Goal: Information Seeking & Learning: Learn about a topic

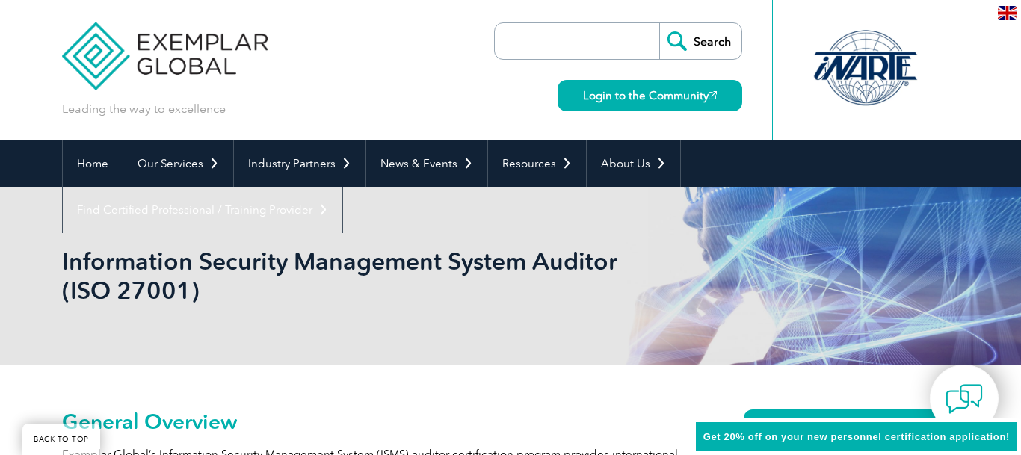
scroll to position [305, 0]
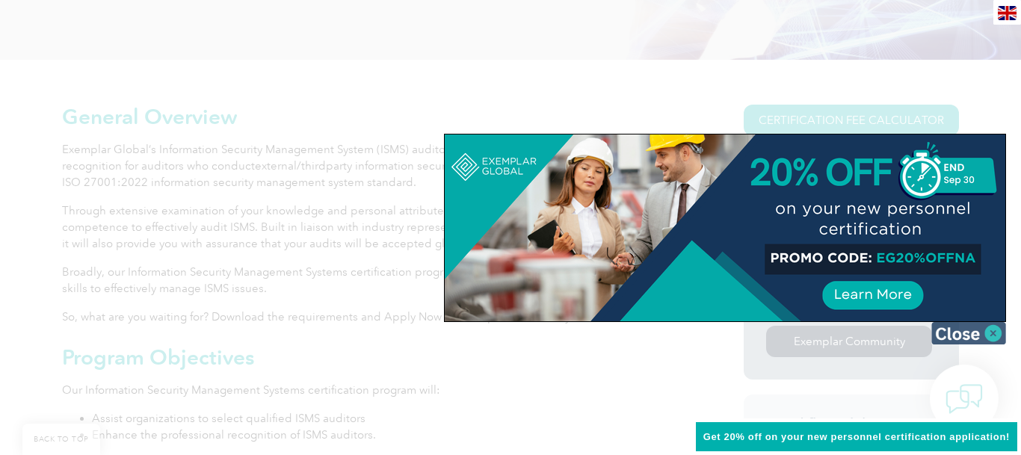
click at [962, 333] on img at bounding box center [968, 333] width 75 height 22
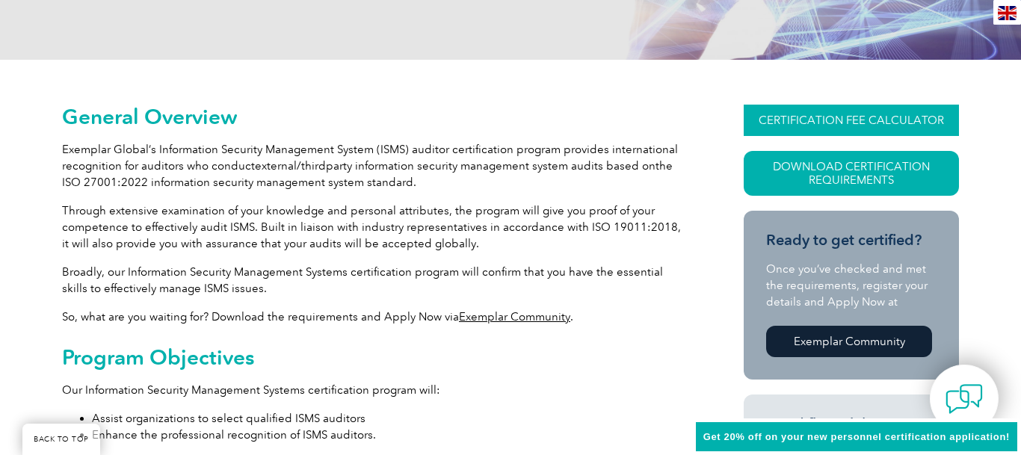
click at [829, 120] on link "CERTIFICATION FEE CALCULATOR" at bounding box center [850, 120] width 215 height 31
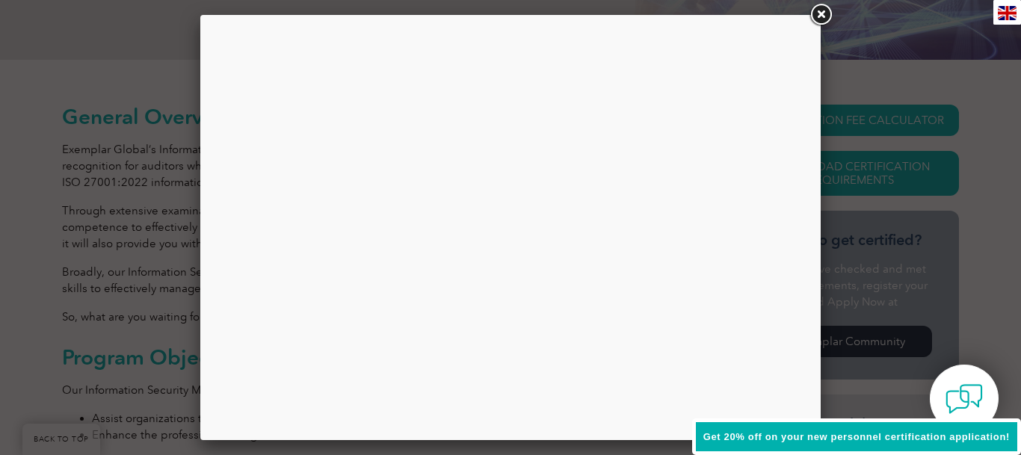
click at [882, 438] on span "Get 20% off on your new personnel certification application!" at bounding box center [856, 436] width 306 height 11
click at [822, 20] on link at bounding box center [820, 14] width 27 height 27
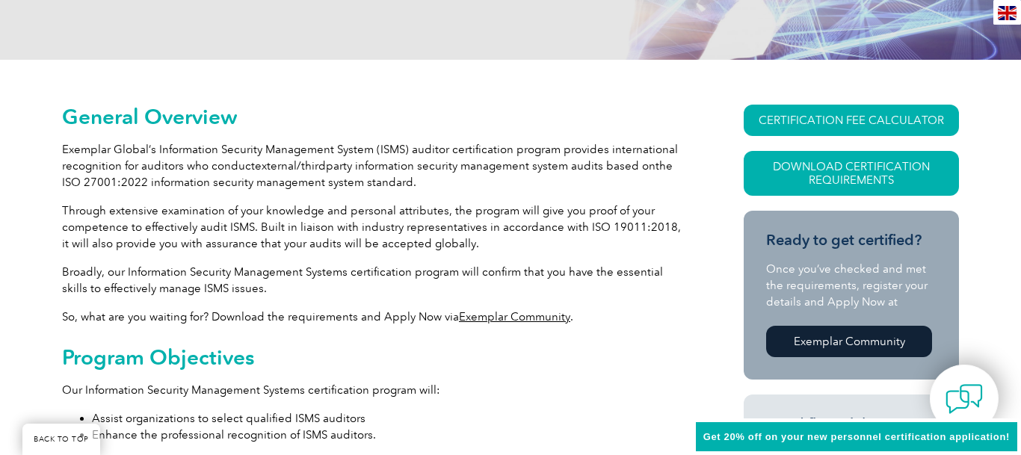
scroll to position [0, 0]
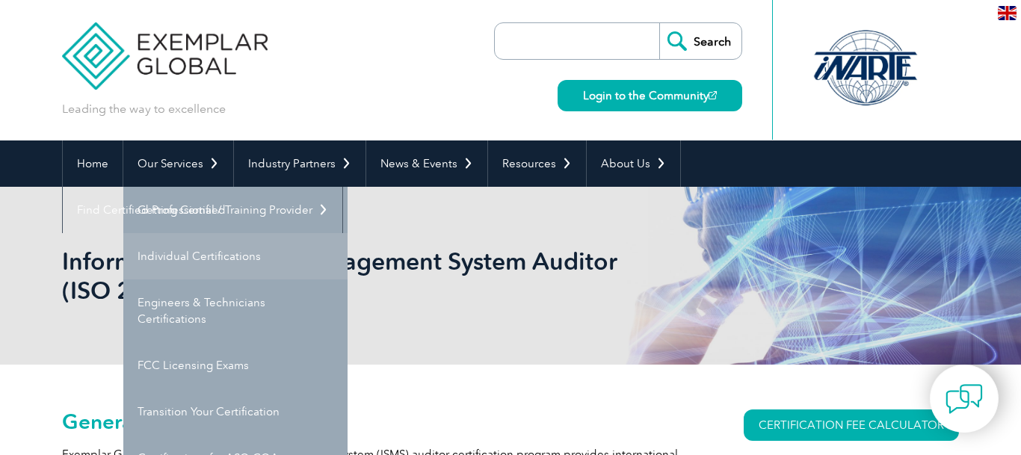
click at [177, 254] on link "Individual Certifications" at bounding box center [235, 256] width 224 height 46
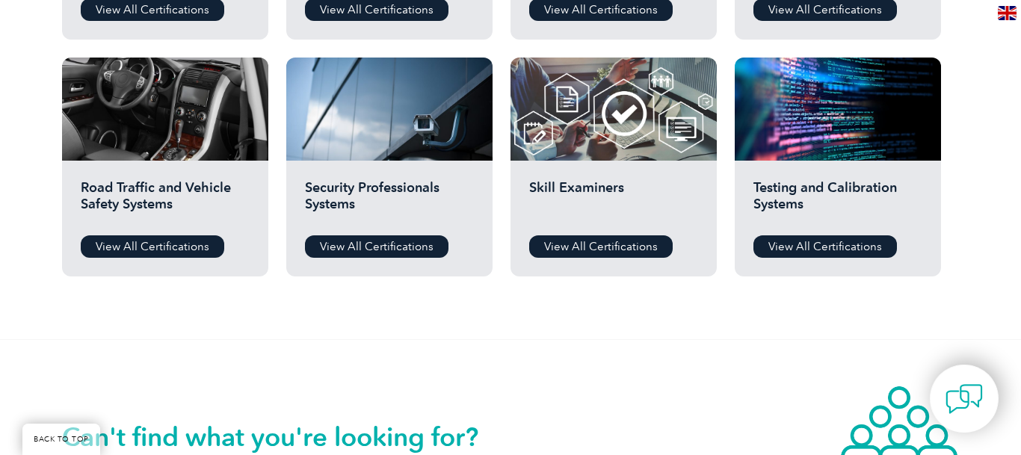
scroll to position [915, 0]
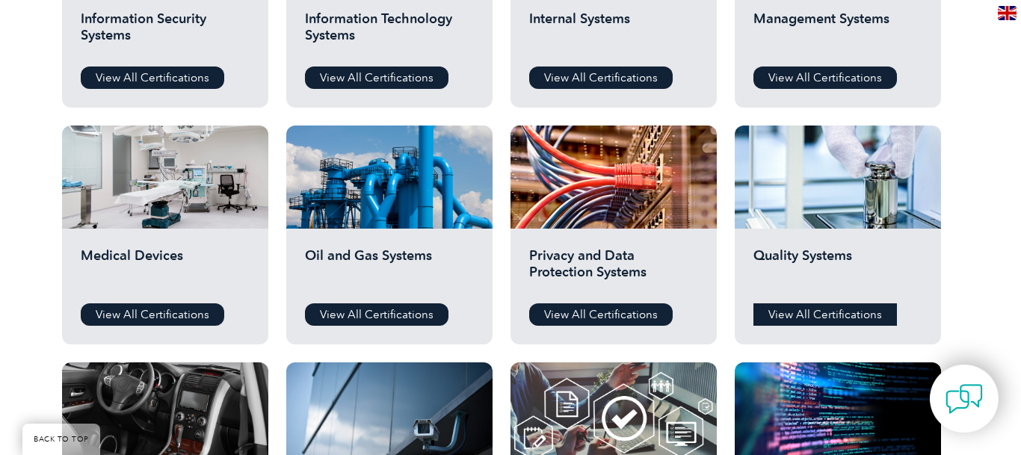
click at [820, 313] on link "View All Certifications" at bounding box center [824, 314] width 143 height 22
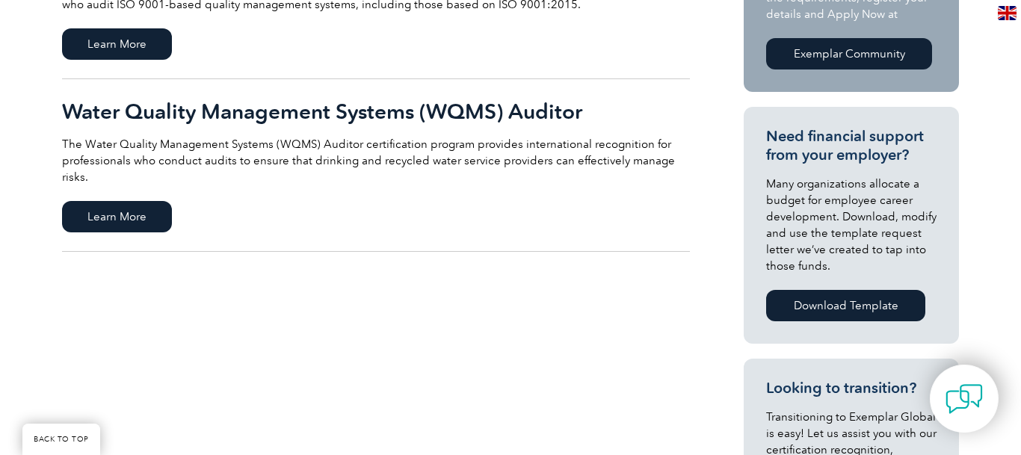
scroll to position [305, 0]
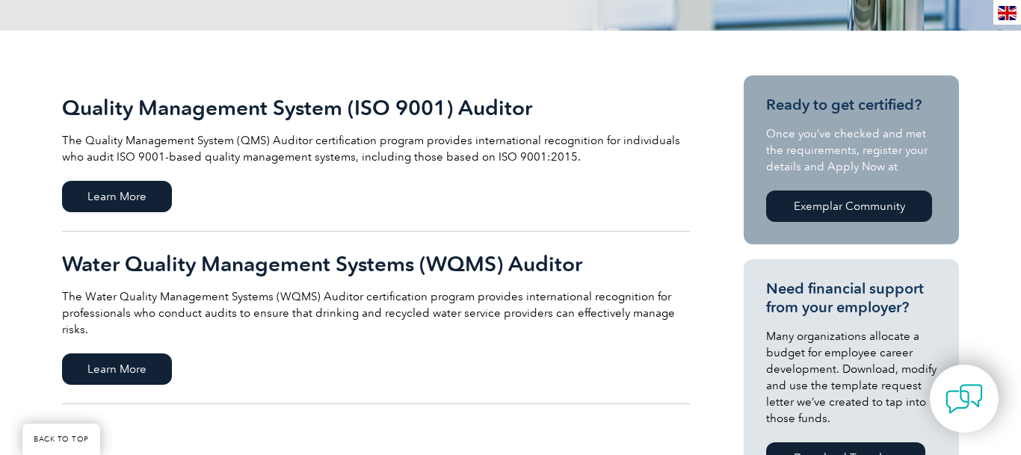
click at [334, 116] on h2 "Quality Management System (ISO 9001) Auditor" at bounding box center [376, 108] width 628 height 24
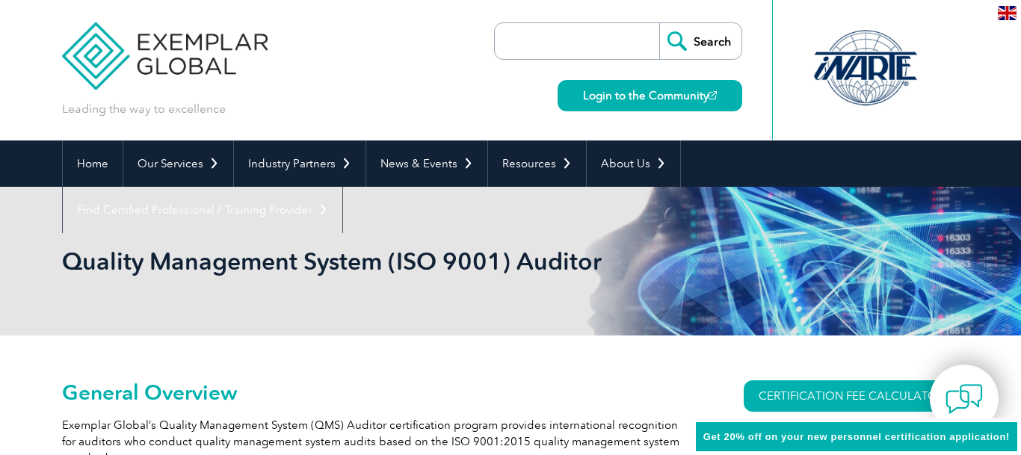
scroll to position [152, 0]
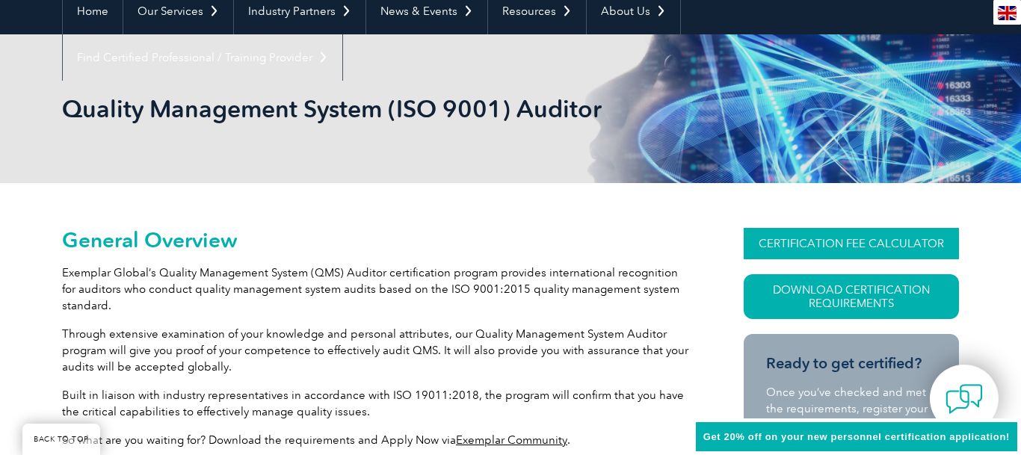
click at [826, 241] on link "CERTIFICATION FEE CALCULATOR" at bounding box center [850, 243] width 215 height 31
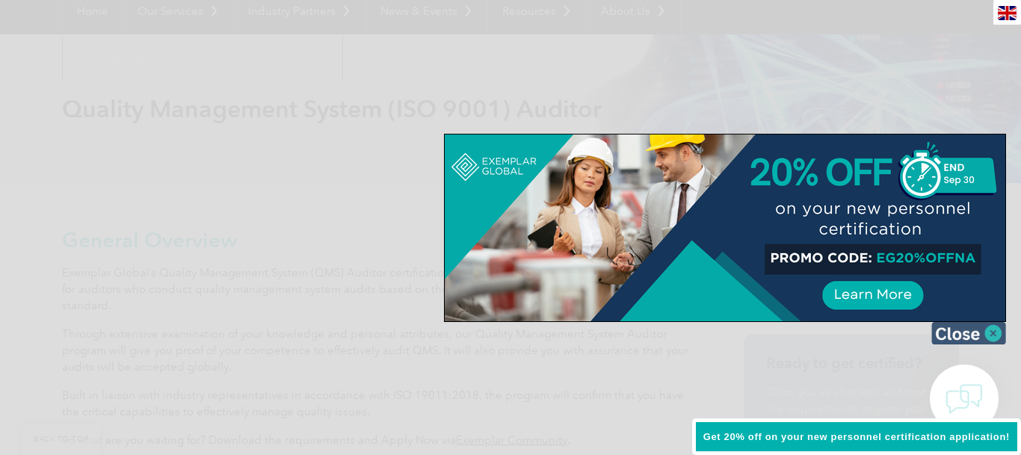
click at [968, 336] on img at bounding box center [968, 333] width 75 height 22
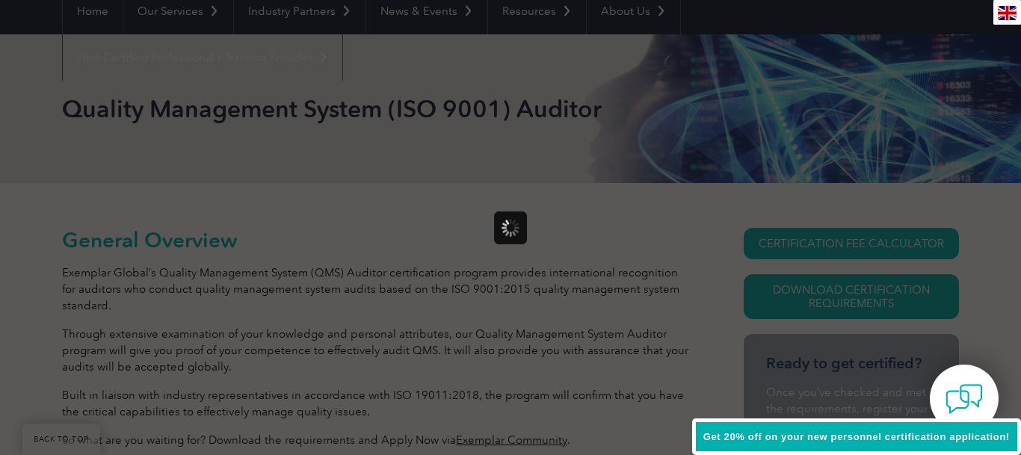
scroll to position [0, 0]
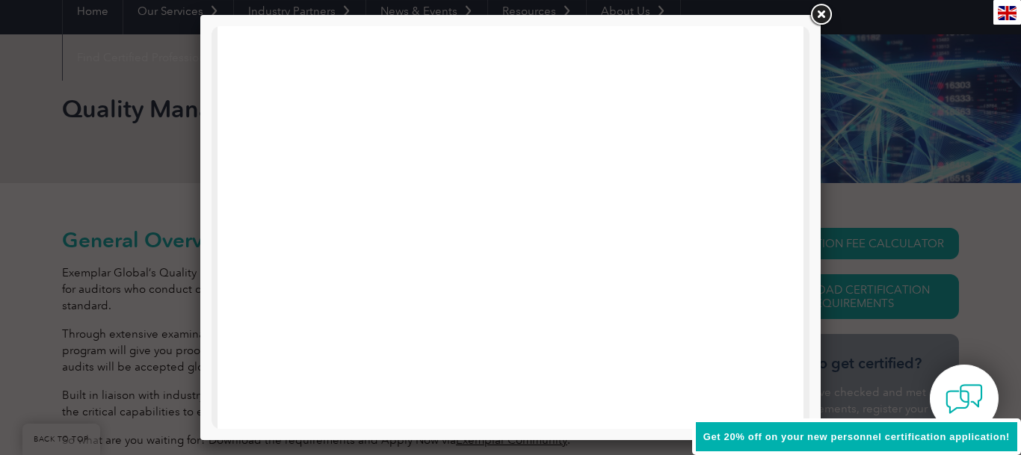
drag, startPoint x: 275, startPoint y: 27, endPoint x: 520, endPoint y: 258, distance: 336.7
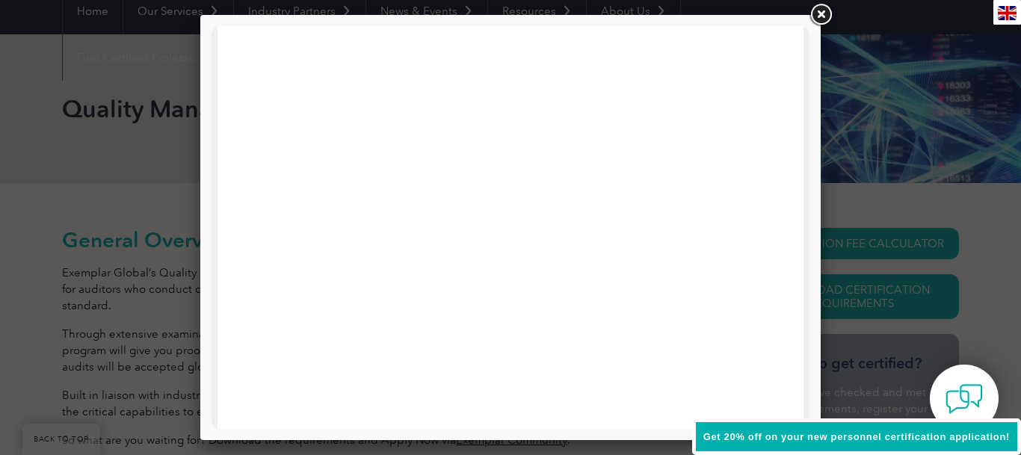
drag, startPoint x: 520, startPoint y: 258, endPoint x: 545, endPoint y: 197, distance: 65.4
click at [545, 197] on iframe at bounding box center [510, 456] width 526 height 1121
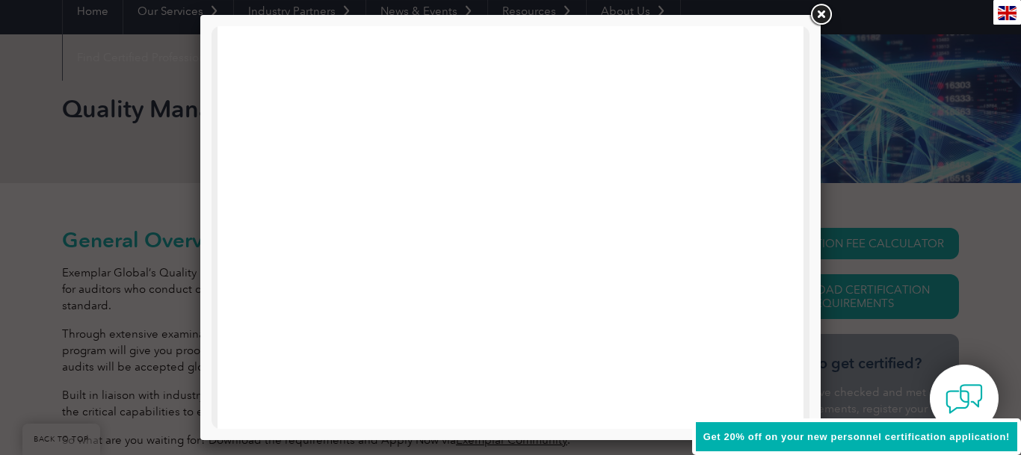
click at [275, 173] on iframe at bounding box center [510, 456] width 526 height 1121
click at [824, 21] on link at bounding box center [820, 14] width 27 height 27
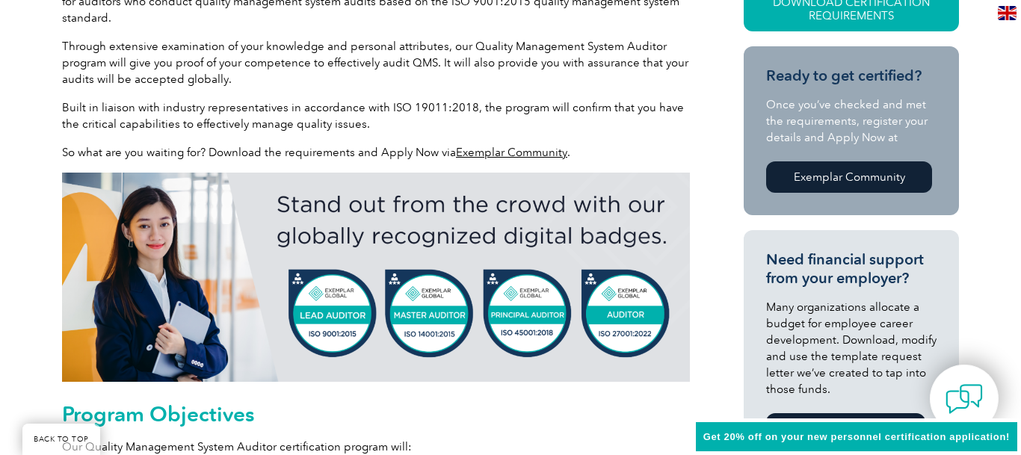
scroll to position [0, 0]
